Goal: Transaction & Acquisition: Subscribe to service/newsletter

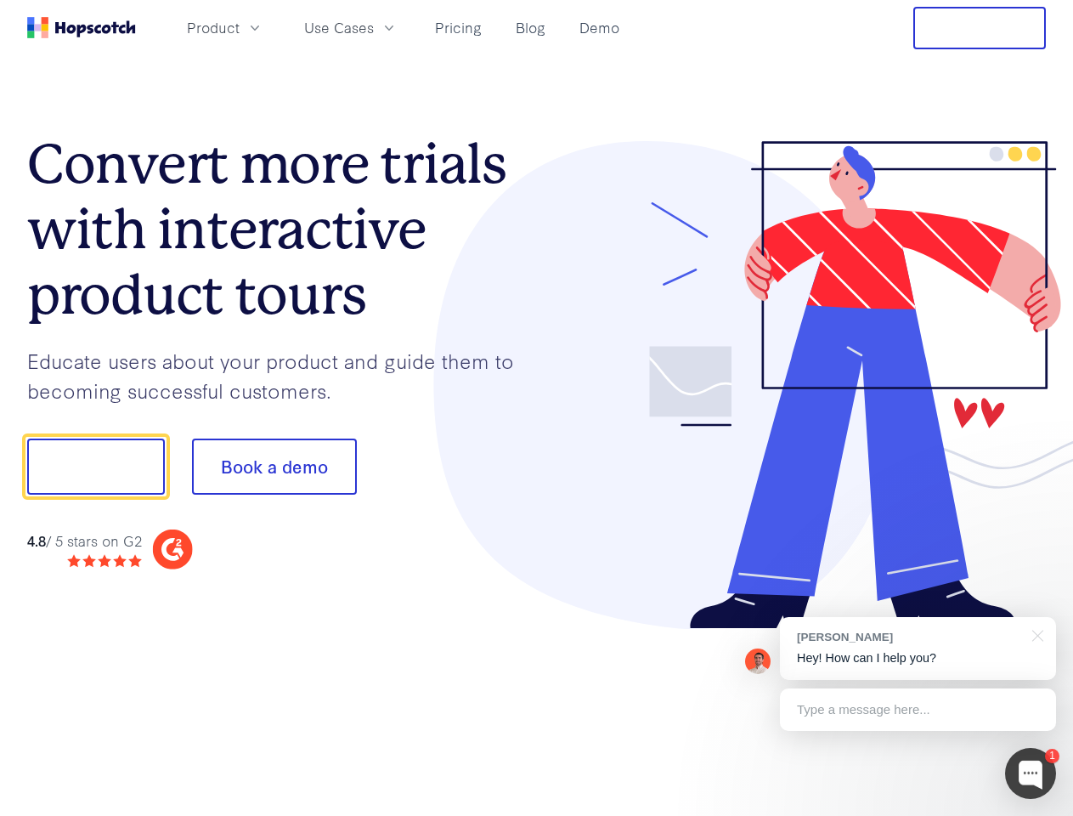
click at [537, 408] on div at bounding box center [792, 385] width 510 height 489
click at [240, 27] on span "Product" at bounding box center [213, 27] width 53 height 21
click at [374, 27] on span "Use Cases" at bounding box center [339, 27] width 70 height 21
click at [980, 28] on button "Free Trial" at bounding box center [980, 28] width 133 height 42
click at [95, 467] on button "Show me!" at bounding box center [96, 467] width 138 height 56
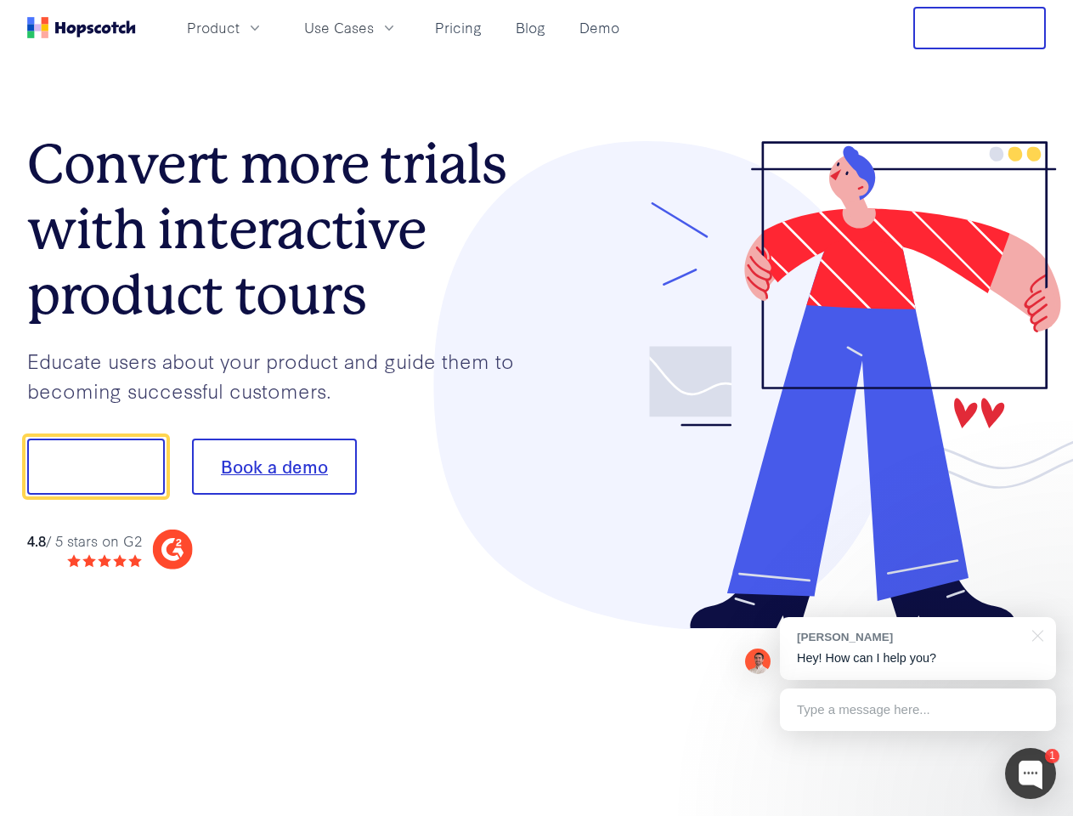
click at [274, 467] on button "Book a demo" at bounding box center [274, 467] width 165 height 56
click at [1031, 773] on div at bounding box center [1030, 773] width 51 height 51
click at [918, 649] on div "[PERSON_NAME] Hey! How can I help you?" at bounding box center [918, 648] width 276 height 63
click at [1035, 634] on div at bounding box center [897, 578] width 319 height 339
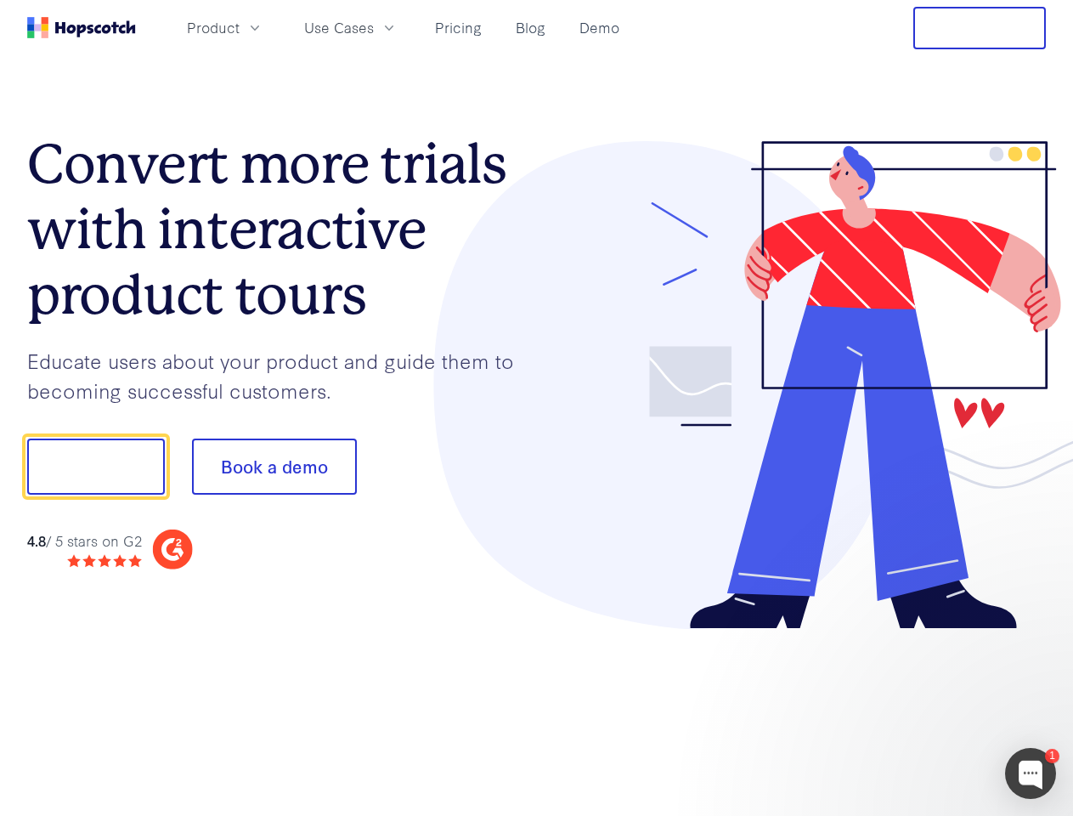
click at [918, 710] on div at bounding box center [897, 578] width 319 height 339
